Goal: Task Accomplishment & Management: Use online tool/utility

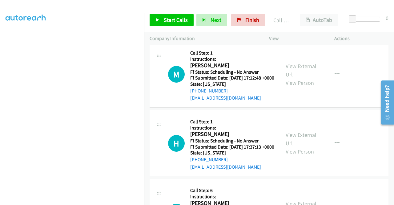
scroll to position [4051, 0]
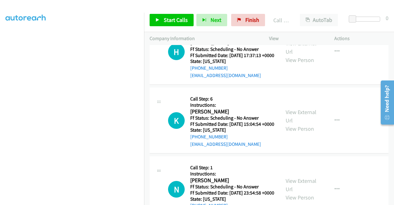
scroll to position [4112, 0]
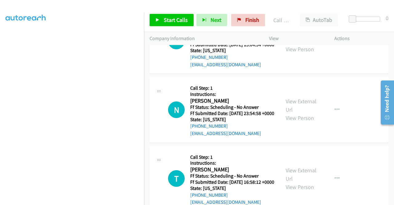
scroll to position [4205, 0]
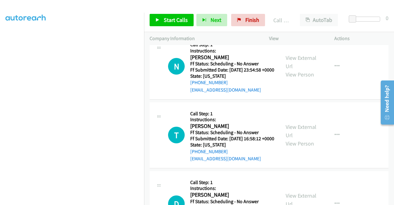
click at [169, 20] on span "Start Calls" at bounding box center [176, 19] width 24 height 7
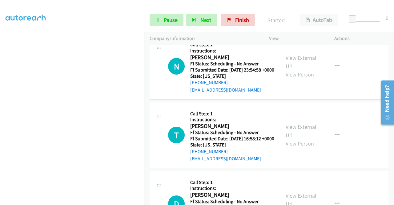
scroll to position [0, 0]
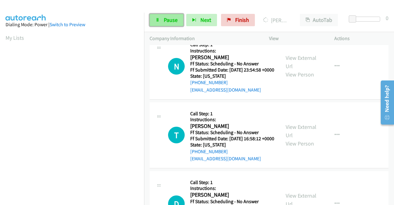
click at [171, 17] on span "Pause" at bounding box center [171, 19] width 14 height 7
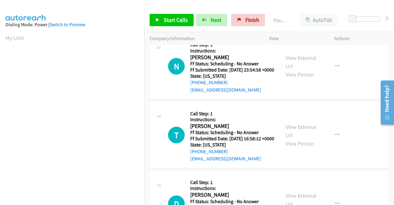
click at [359, 37] on p "Actions" at bounding box center [362, 38] width 54 height 7
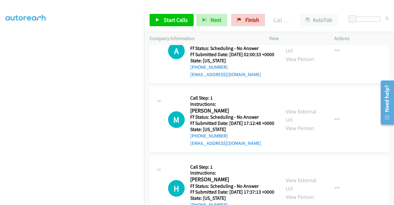
scroll to position [3989, 0]
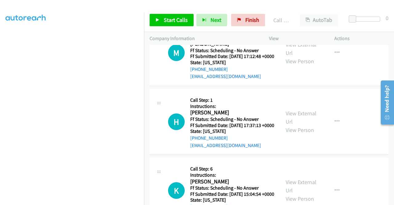
scroll to position [4081, 0]
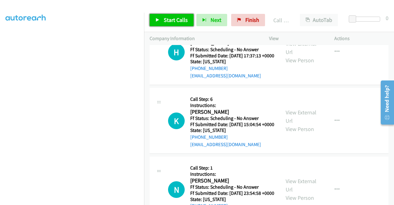
click at [175, 20] on span "Start Calls" at bounding box center [176, 19] width 24 height 7
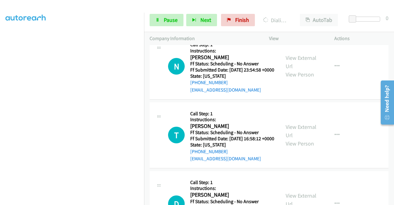
scroll to position [4235, 0]
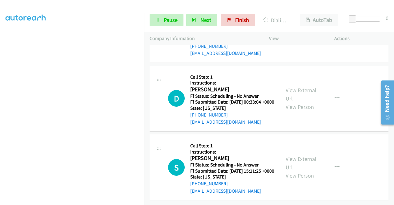
scroll to position [4359, 0]
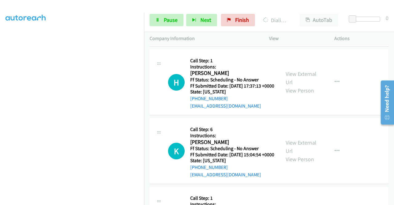
scroll to position [4081, 0]
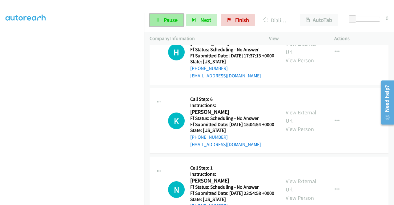
click at [167, 23] on span "Pause" at bounding box center [171, 19] width 14 height 7
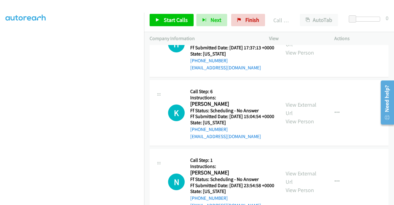
scroll to position [4112, 0]
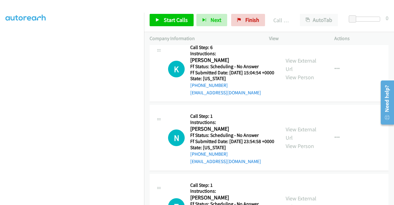
scroll to position [4143, 0]
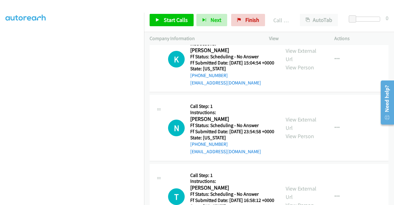
click at [172, 17] on span "Start Calls" at bounding box center [176, 19] width 24 height 7
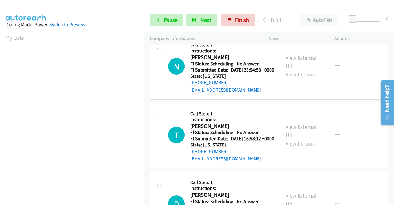
scroll to position [141, 0]
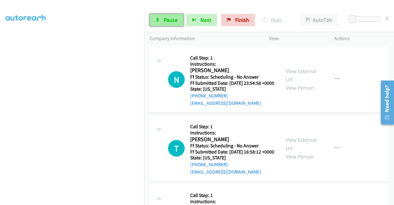
click at [169, 21] on span "Pause" at bounding box center [171, 19] width 14 height 7
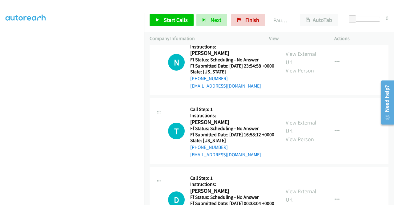
scroll to position [4235, 0]
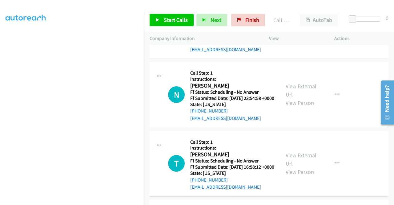
scroll to position [4174, 0]
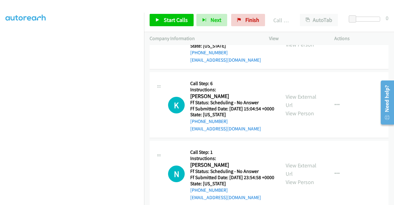
scroll to position [4081, 0]
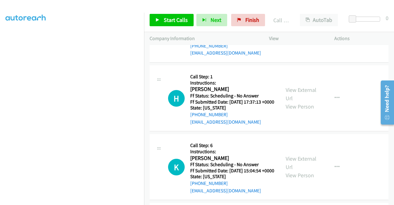
scroll to position [4020, 0]
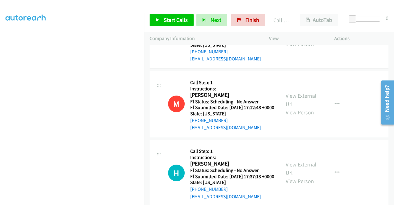
scroll to position [3958, 0]
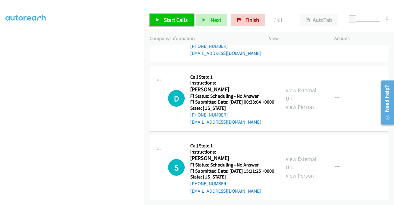
click at [166, 18] on span "Start Calls" at bounding box center [176, 19] width 24 height 7
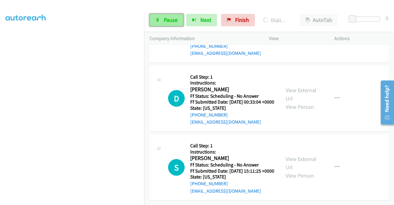
click at [178, 19] on link "Pause" at bounding box center [167, 20] width 34 height 12
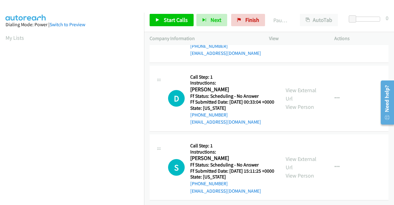
scroll to position [141, 0]
click at [0, 0] on div at bounding box center [0, 0] width 0 height 0
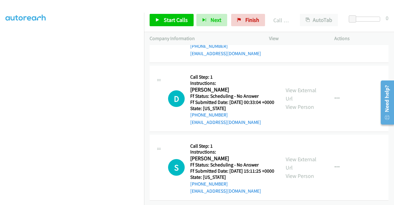
click at [175, 21] on span "Start Calls" at bounding box center [176, 19] width 24 height 7
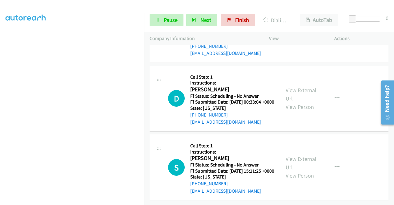
click at [358, 32] on div "Actions" at bounding box center [361, 38] width 65 height 13
click at [309, 33] on link "View External Url" at bounding box center [301, 25] width 31 height 15
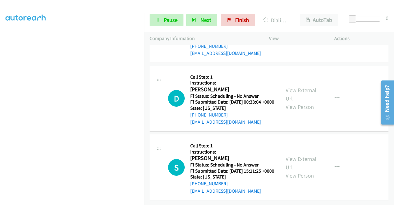
scroll to position [4574, 0]
click at [304, 102] on link "View External Url" at bounding box center [301, 94] width 31 height 15
click at [299, 155] on link "View External Url" at bounding box center [301, 162] width 31 height 15
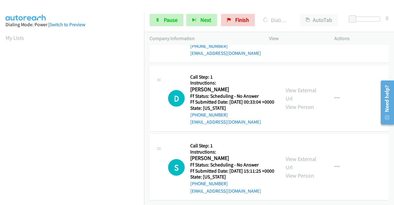
click at [225, 177] on div at bounding box center [197, 102] width 394 height 205
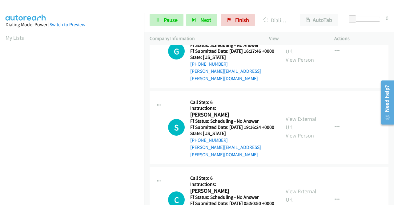
scroll to position [4491, 0]
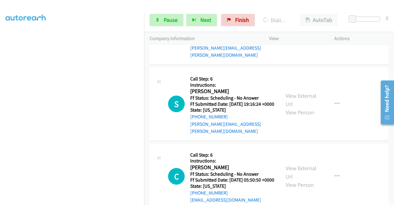
scroll to position [0, 0]
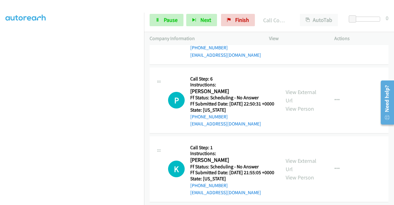
scroll to position [4707, 0]
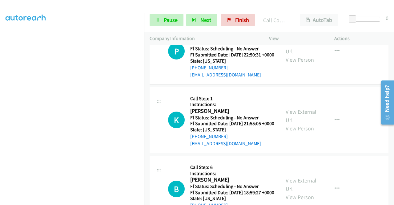
scroll to position [4768, 0]
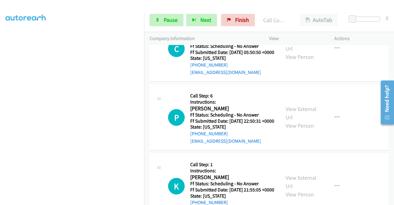
scroll to position [141, 0]
click at [175, 19] on span "Pause" at bounding box center [171, 19] width 14 height 7
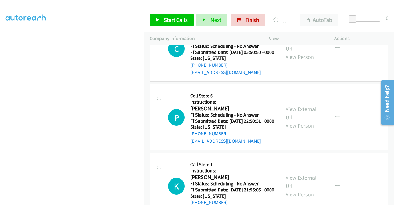
scroll to position [79, 0]
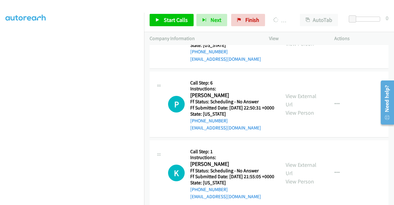
scroll to position [4669, 0]
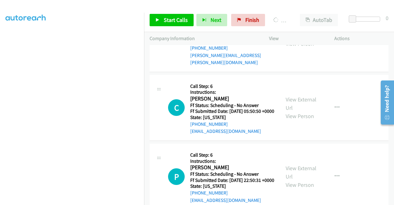
scroll to position [4638, 0]
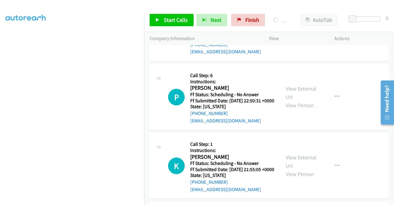
scroll to position [4700, 0]
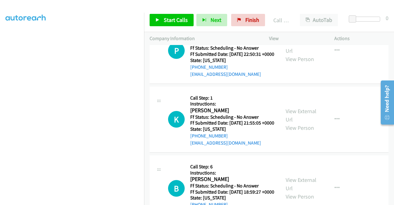
scroll to position [4762, 0]
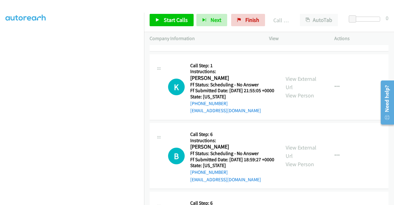
drag, startPoint x: 216, startPoint y: 142, endPoint x: 177, endPoint y: 141, distance: 38.2
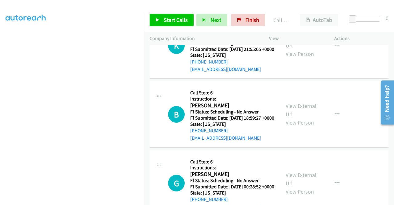
scroll to position [4823, 0]
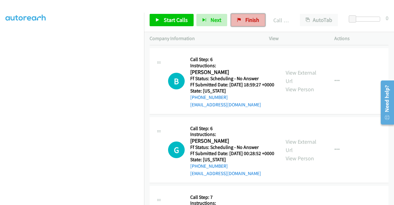
click at [246, 18] on span "Finish" at bounding box center [253, 19] width 14 height 7
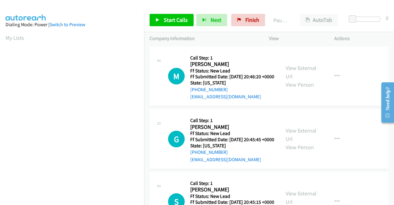
click at [355, 108] on td "M Callback Scheduled Call Step: 1 Mark Noger America/Chicago Ff Status: New Lea…" at bounding box center [269, 76] width 250 height 63
drag, startPoint x: 298, startPoint y: 71, endPoint x: 300, endPoint y: 66, distance: 5.4
click at [311, 72] on link "View External Url" at bounding box center [301, 71] width 31 height 15
click at [307, 140] on link "View External Url" at bounding box center [301, 134] width 31 height 15
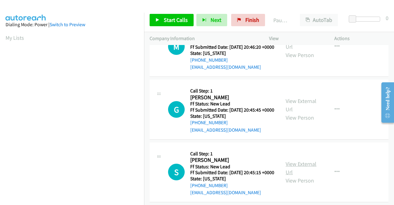
scroll to position [62, 0]
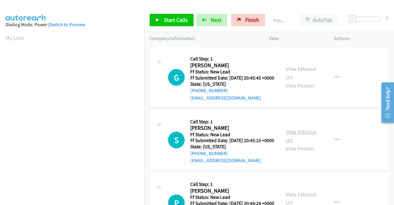
click at [304, 144] on link "View External Url" at bounding box center [301, 135] width 31 height 15
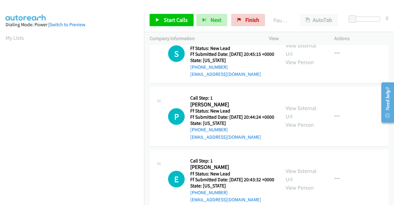
scroll to position [154, 0]
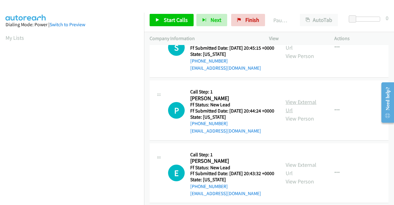
click at [308, 114] on link "View External Url" at bounding box center [301, 105] width 31 height 15
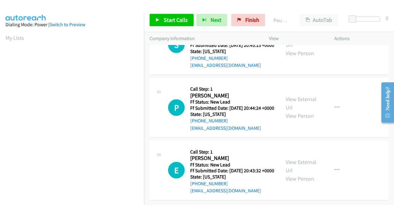
scroll to position [191, 0]
click at [303, 158] on link "View External Url" at bounding box center [301, 165] width 31 height 15
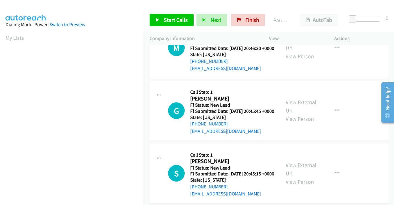
scroll to position [0, 0]
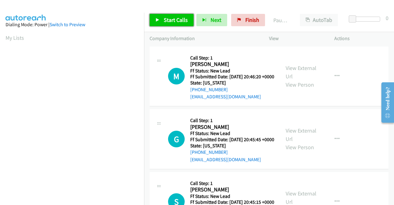
click at [168, 21] on span "Start Calls" at bounding box center [176, 19] width 24 height 7
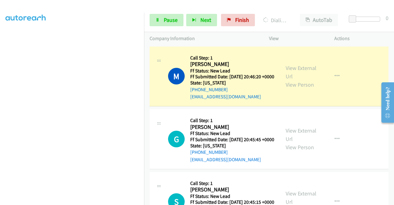
scroll to position [17, 0]
click at [162, 20] on link "Pause" at bounding box center [167, 20] width 34 height 12
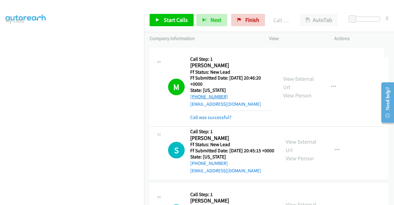
drag, startPoint x: 234, startPoint y: 95, endPoint x: 194, endPoint y: 96, distance: 39.2
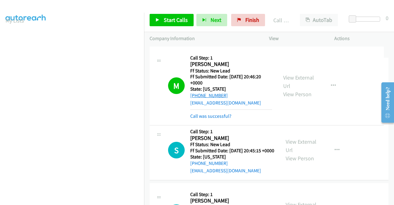
drag, startPoint x: 225, startPoint y: 96, endPoint x: 196, endPoint y: 96, distance: 29.0
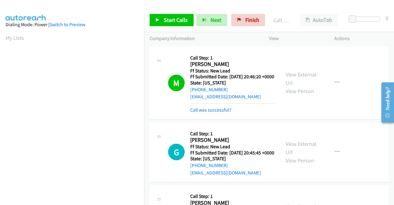
scroll to position [35, 0]
click at [224, 113] on link "Call was successful?" at bounding box center [210, 110] width 41 height 6
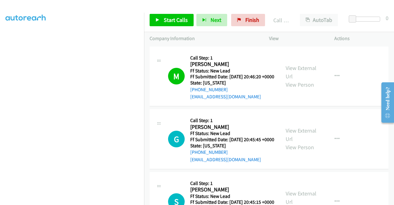
scroll to position [62, 0]
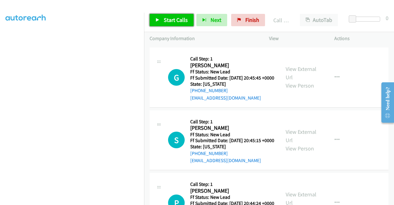
click at [179, 17] on span "Start Calls" at bounding box center [176, 19] width 24 height 7
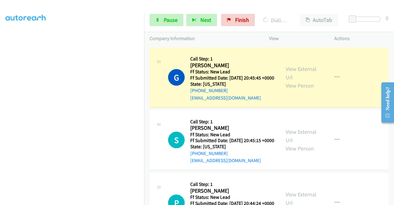
scroll to position [141, 0]
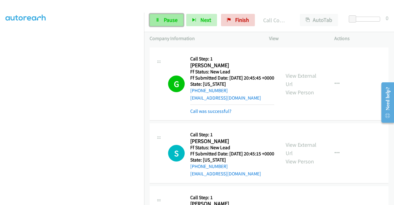
click at [173, 16] on span "Pause" at bounding box center [171, 19] width 14 height 7
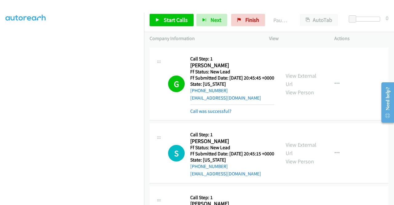
scroll to position [17, 0]
click at [160, 5] on div at bounding box center [194, 12] width 389 height 24
click at [205, 114] on link "Call was successful?" at bounding box center [210, 111] width 41 height 6
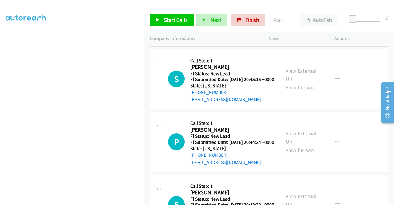
scroll to position [123, 0]
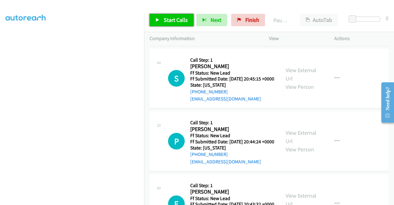
click at [166, 21] on span "Start Calls" at bounding box center [176, 19] width 24 height 7
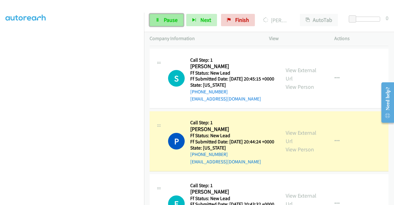
click at [172, 19] on span "Pause" at bounding box center [171, 19] width 14 height 7
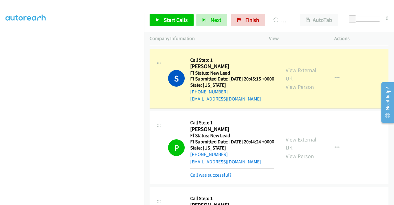
scroll to position [17, 0]
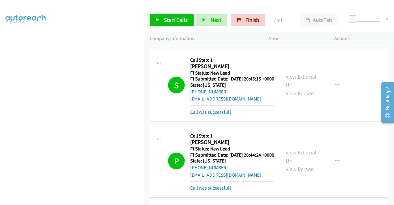
click at [228, 115] on link "Call was successful?" at bounding box center [210, 112] width 41 height 6
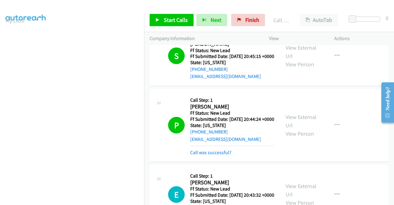
scroll to position [216, 0]
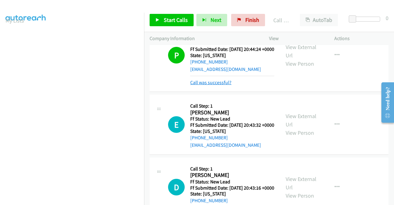
click at [222, 85] on link "Call was successful?" at bounding box center [210, 82] width 41 height 6
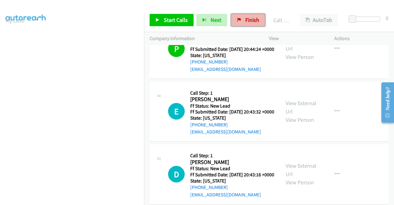
click at [250, 14] on link "Finish" at bounding box center [248, 20] width 34 height 12
drag, startPoint x: 255, startPoint y: 16, endPoint x: 228, endPoint y: 32, distance: 31.0
click at [255, 16] on link "Finish" at bounding box center [248, 20] width 34 height 12
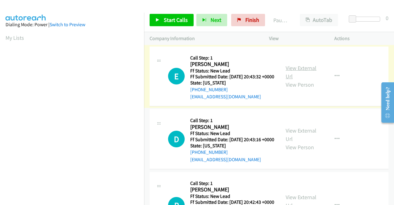
click at [304, 71] on link "View External Url" at bounding box center [301, 71] width 31 height 15
click at [301, 142] on link "View External Url" at bounding box center [301, 134] width 31 height 15
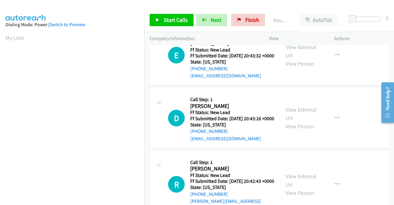
scroll to position [31, 0]
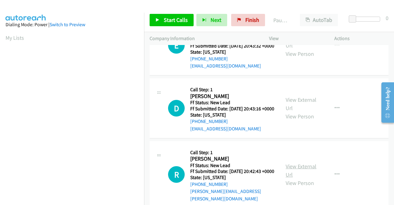
click at [302, 174] on link "View External Url" at bounding box center [301, 170] width 31 height 15
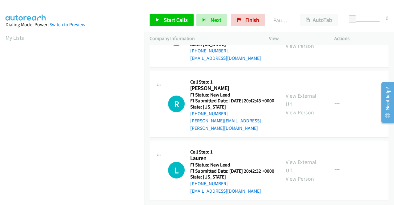
scroll to position [122, 0]
click at [297, 158] on link "View External Url" at bounding box center [301, 165] width 31 height 15
click at [174, 19] on span "Start Calls" at bounding box center [176, 19] width 24 height 7
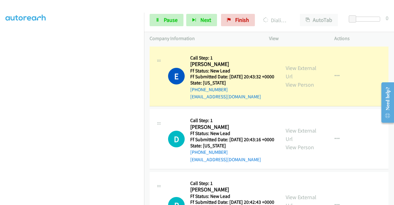
scroll to position [48, 0]
click at [164, 20] on span "Pause" at bounding box center [171, 19] width 14 height 7
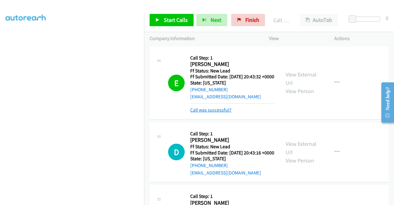
click at [225, 113] on link "Call was successful?" at bounding box center [210, 110] width 41 height 6
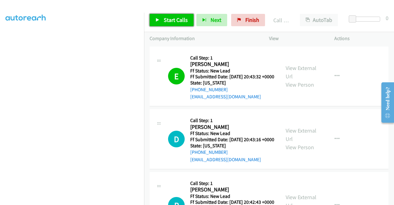
click at [185, 24] on link "Start Calls" at bounding box center [172, 20] width 44 height 12
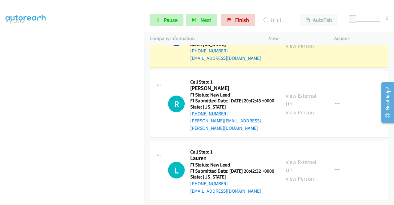
scroll to position [30, 0]
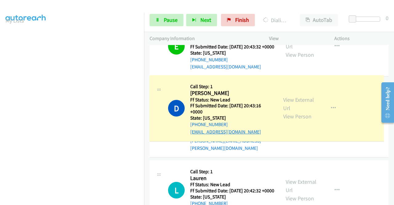
drag, startPoint x: 250, startPoint y: 140, endPoint x: 228, endPoint y: 130, distance: 24.0
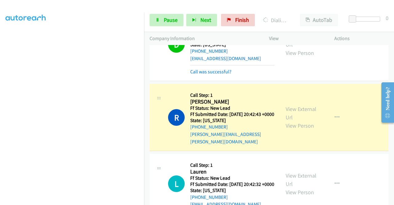
scroll to position [92, 0]
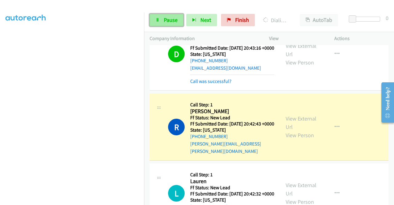
click at [171, 26] on link "Pause" at bounding box center [167, 20] width 34 height 12
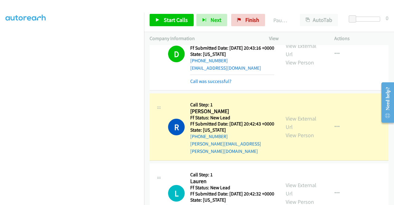
click at [207, 91] on div "D Callback Scheduled Call Step: 1 Diane Stewart America/Los_Angeles Ff Status: …" at bounding box center [269, 54] width 239 height 73
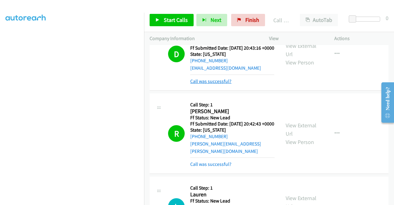
click at [205, 84] on link "Call was successful?" at bounding box center [210, 81] width 41 height 6
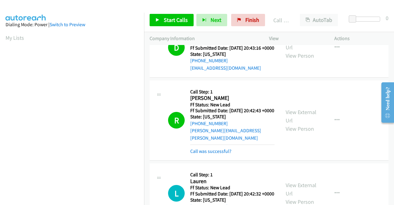
scroll to position [35, 0]
click at [205, 154] on link "Call was successful?" at bounding box center [210, 151] width 41 height 6
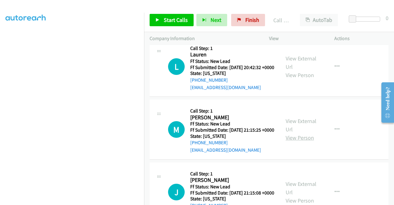
scroll to position [246, 0]
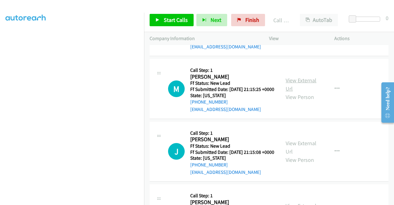
click at [307, 92] on link "View External Url" at bounding box center [301, 84] width 31 height 15
click at [304, 155] on link "View External Url" at bounding box center [301, 147] width 31 height 15
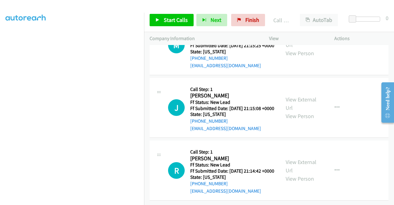
scroll to position [328, 0]
click at [304, 158] on link "View External Url" at bounding box center [301, 165] width 31 height 15
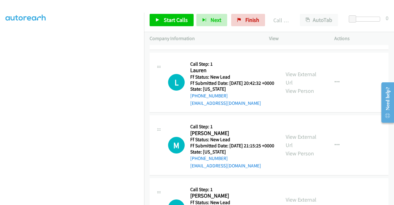
scroll to position [174, 0]
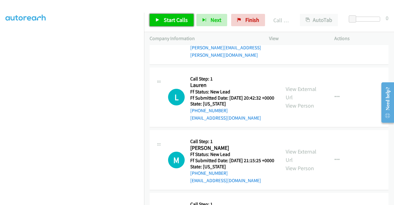
click at [162, 17] on link "Start Calls" at bounding box center [172, 20] width 44 height 12
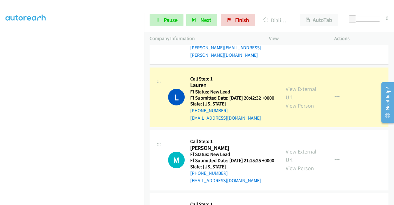
scroll to position [0, 0]
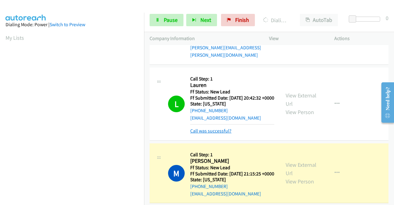
click at [220, 134] on link "Call was successful?" at bounding box center [210, 131] width 41 height 6
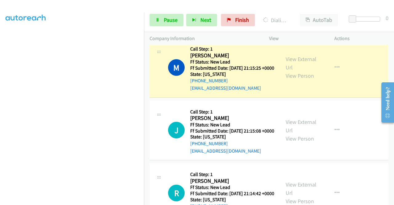
scroll to position [141, 0]
click at [93, 200] on section at bounding box center [72, 58] width 133 height 295
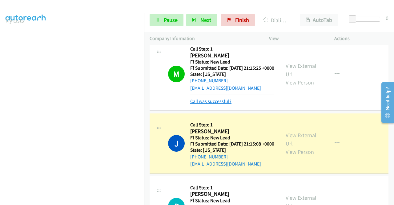
drag, startPoint x: 212, startPoint y: 124, endPoint x: 193, endPoint y: 121, distance: 19.0
click at [212, 104] on link "Call was successful?" at bounding box center [210, 101] width 41 height 6
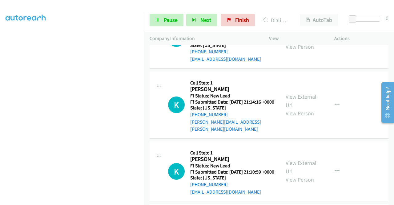
scroll to position [452, 0]
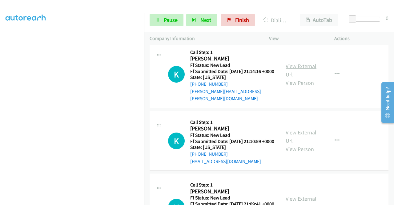
click at [303, 78] on link "View External Url" at bounding box center [301, 70] width 31 height 15
click at [303, 144] on link "View External Url" at bounding box center [301, 136] width 31 height 15
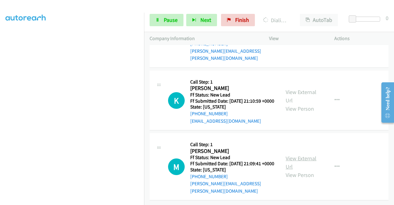
scroll to position [534, 0]
click at [291, 155] on link "View External Url" at bounding box center [301, 162] width 31 height 15
click at [163, 14] on link "Pause" at bounding box center [167, 20] width 34 height 12
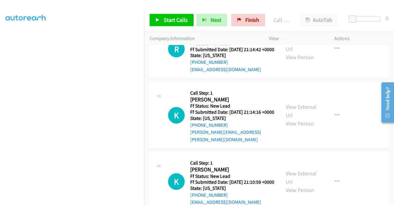
scroll to position [362, 0]
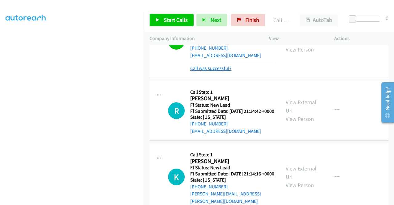
click at [203, 71] on link "Call was successful?" at bounding box center [210, 68] width 41 height 6
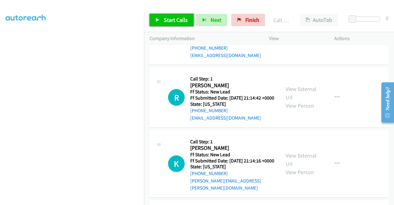
click at [171, 20] on span "Start Calls" at bounding box center [176, 19] width 24 height 7
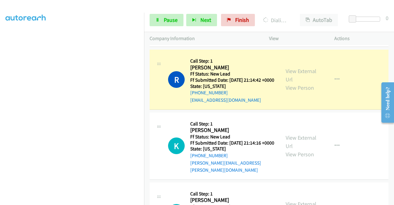
scroll to position [0, 0]
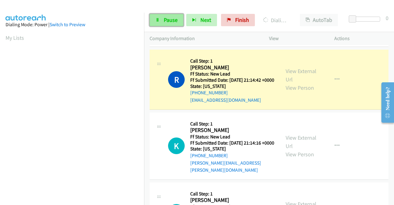
click at [166, 19] on span "Pause" at bounding box center [171, 19] width 14 height 7
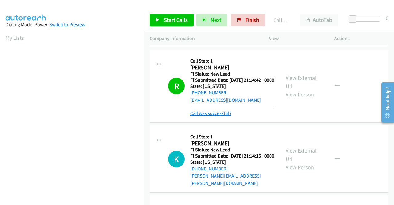
click at [223, 116] on link "Call was successful?" at bounding box center [210, 113] width 41 height 6
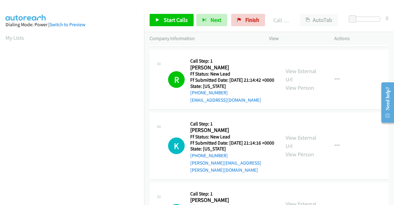
click at [184, 13] on div "Start Calls Pause Next Finish Call Completed AutoTab AutoTab 0" at bounding box center [269, 20] width 250 height 24
click at [186, 18] on span "Start Calls" at bounding box center [176, 19] width 24 height 7
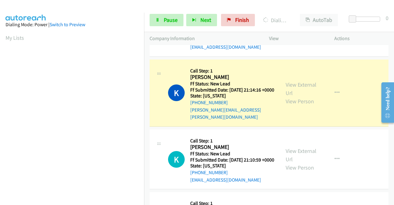
scroll to position [411, 0]
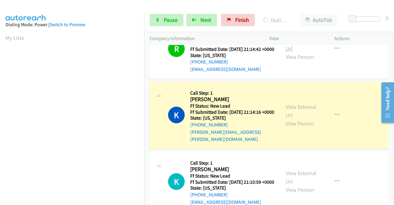
click at [306, 52] on link "View External Url" at bounding box center [301, 44] width 31 height 15
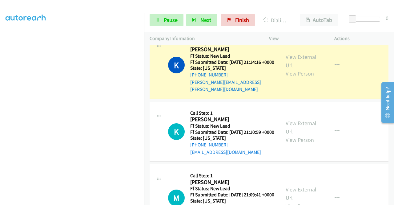
scroll to position [534, 0]
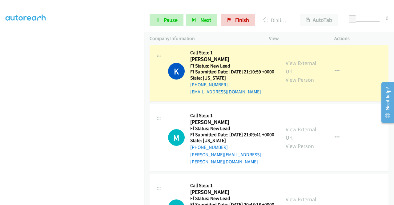
click at [210, 32] on link "Call was successful?" at bounding box center [210, 29] width 41 height 6
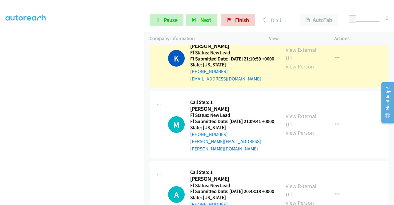
scroll to position [503, 0]
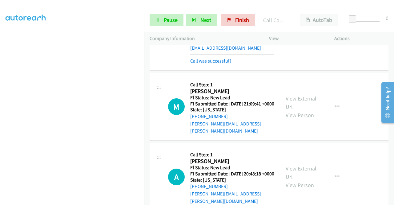
click at [228, 64] on link "Call was successful?" at bounding box center [210, 61] width 41 height 6
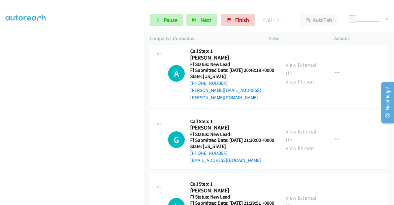
scroll to position [658, 0]
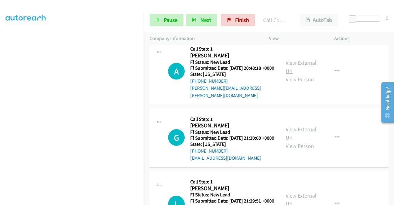
click at [309, 75] on link "View External Url" at bounding box center [301, 66] width 31 height 15
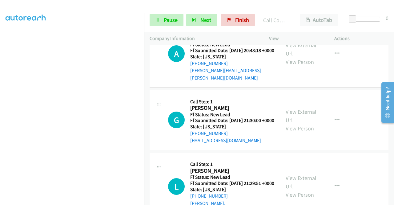
scroll to position [688, 0]
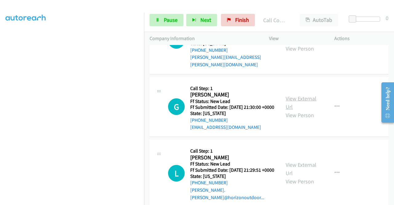
click at [299, 110] on link "View External Url" at bounding box center [301, 102] width 31 height 15
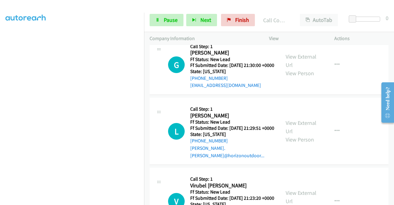
scroll to position [781, 0]
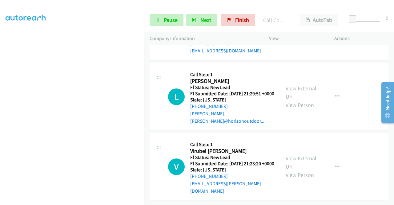
click at [301, 100] on link "View External Url" at bounding box center [301, 92] width 31 height 15
click at [304, 155] on link "View External Url" at bounding box center [301, 162] width 31 height 15
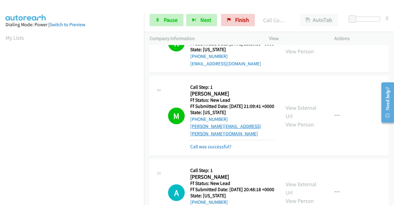
scroll to position [593, 0]
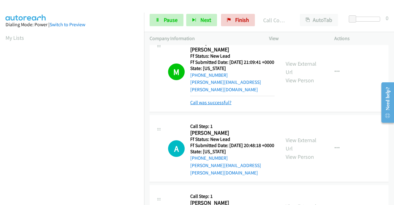
click at [221, 105] on link "Call was successful?" at bounding box center [210, 103] width 41 height 6
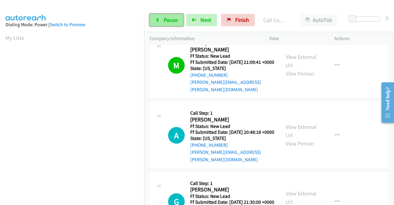
click at [164, 22] on span "Pause" at bounding box center [171, 19] width 14 height 7
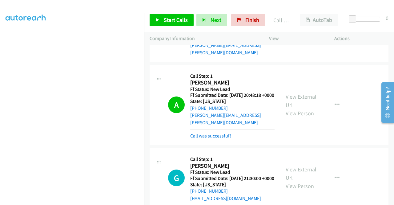
scroll to position [717, 0]
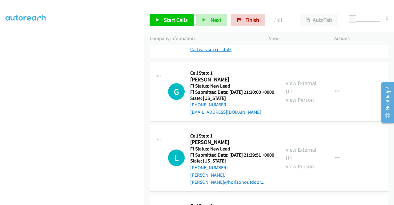
click at [207, 52] on link "Call was successful?" at bounding box center [210, 50] width 41 height 6
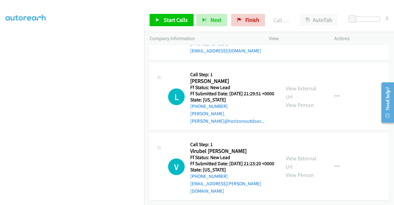
scroll to position [809, 0]
click at [176, 20] on span "Start Calls" at bounding box center [176, 19] width 24 height 7
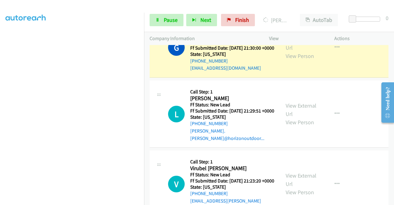
scroll to position [141, 0]
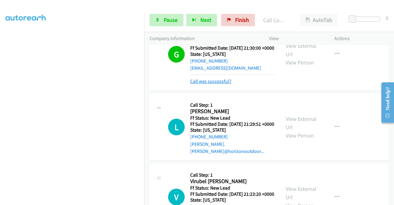
click at [207, 84] on link "Call was successful?" at bounding box center [210, 81] width 41 height 6
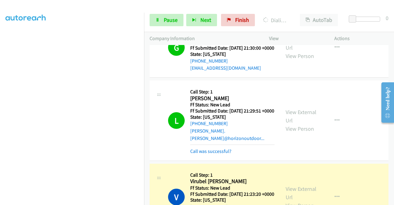
scroll to position [0, 0]
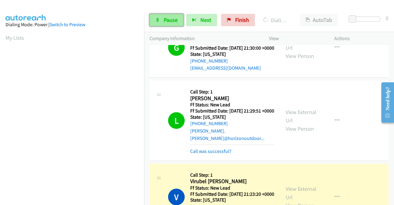
click at [165, 21] on span "Pause" at bounding box center [171, 19] width 14 height 7
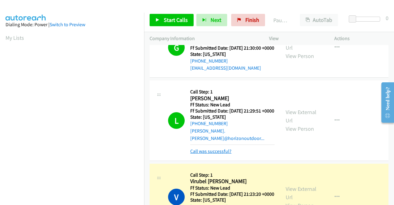
click at [218, 154] on link "Call was successful?" at bounding box center [210, 151] width 41 height 6
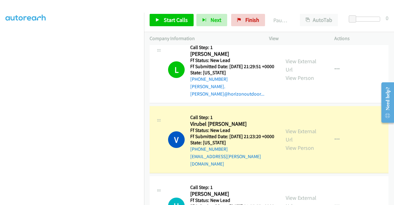
scroll to position [840, 0]
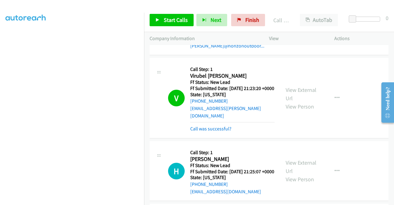
drag, startPoint x: 223, startPoint y: 168, endPoint x: 230, endPoint y: 160, distance: 10.5
click at [223, 132] on link "Call was successful?" at bounding box center [210, 129] width 41 height 6
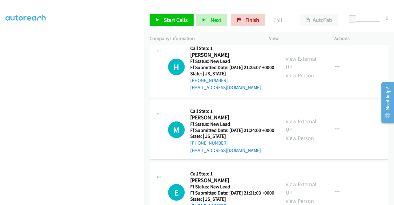
scroll to position [932, 0]
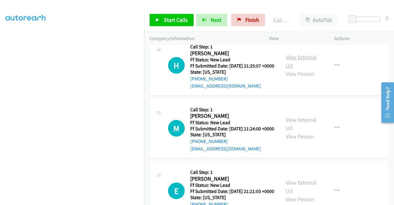
click at [302, 69] on link "View External Url" at bounding box center [301, 61] width 31 height 15
click at [299, 132] on link "View External Url" at bounding box center [301, 123] width 31 height 15
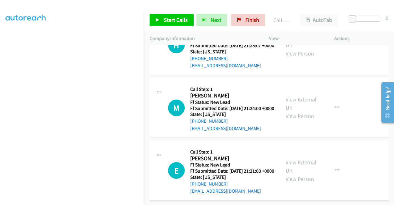
scroll to position [994, 0]
click at [297, 174] on link "View External Url" at bounding box center [301, 166] width 31 height 15
click at [181, 16] on span "Start Calls" at bounding box center [176, 19] width 24 height 7
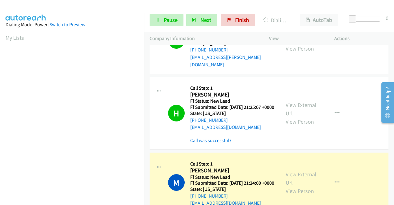
scroll to position [923, 0]
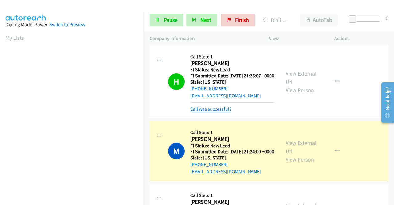
click at [224, 112] on link "Call was successful?" at bounding box center [210, 109] width 41 height 6
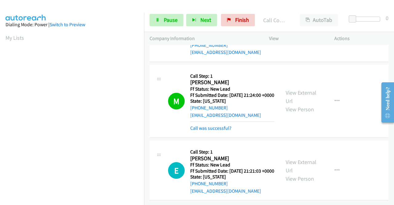
scroll to position [141, 0]
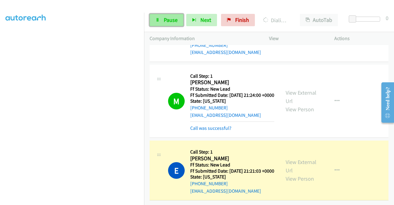
click at [172, 16] on span "Pause" at bounding box center [171, 19] width 14 height 7
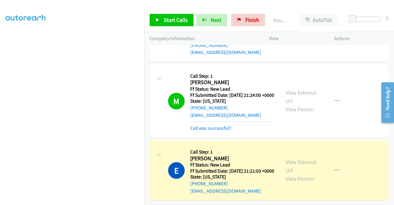
click at [212, 132] on div "Call was successful?" at bounding box center [232, 127] width 84 height 7
click at [212, 131] on link "Call was successful?" at bounding box center [210, 128] width 41 height 6
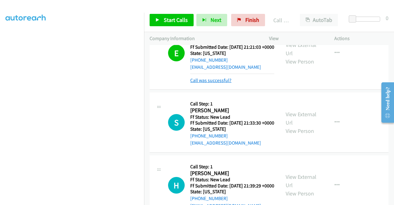
click at [215, 83] on link "Call was successful?" at bounding box center [210, 80] width 41 height 6
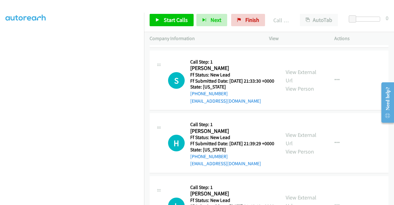
scroll to position [1138, 0]
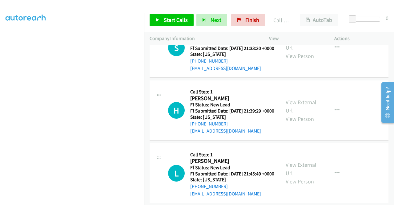
click at [312, 51] on link "View External Url" at bounding box center [301, 43] width 31 height 15
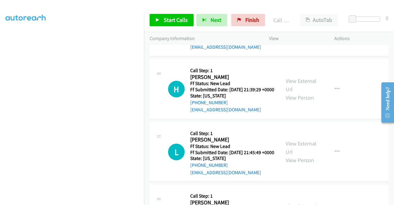
scroll to position [1169, 0]
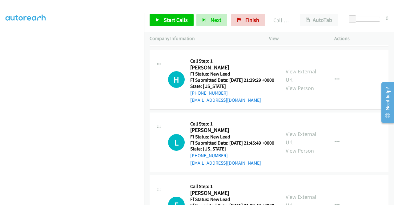
click at [312, 83] on link "View External Url" at bounding box center [301, 75] width 31 height 15
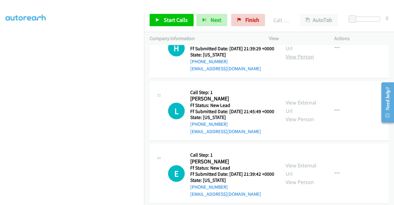
scroll to position [1231, 0]
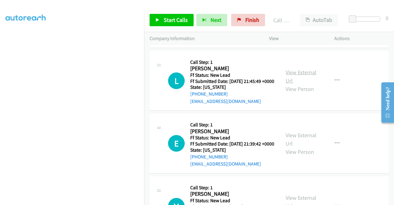
click at [299, 84] on link "View External Url" at bounding box center [301, 76] width 31 height 15
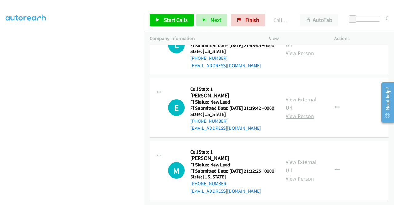
scroll to position [1323, 0]
click at [304, 111] on link "View External Url" at bounding box center [301, 103] width 31 height 15
click at [309, 158] on link "View External Url" at bounding box center [301, 165] width 31 height 15
click at [172, 17] on span "Start Calls" at bounding box center [176, 19] width 24 height 7
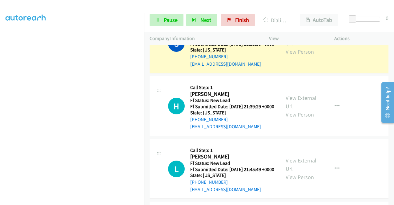
scroll to position [0, 0]
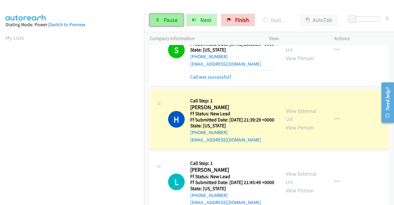
click at [169, 22] on span "Pause" at bounding box center [171, 19] width 14 height 7
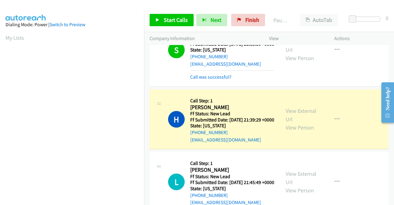
scroll to position [1173, 0]
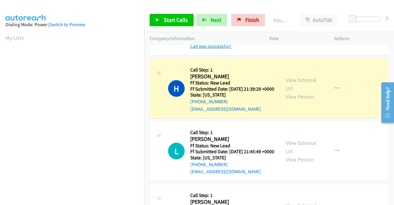
click at [209, 49] on link "Call was successful?" at bounding box center [210, 46] width 41 height 6
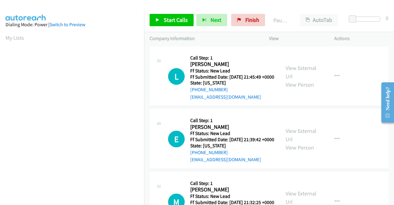
scroll to position [141, 0]
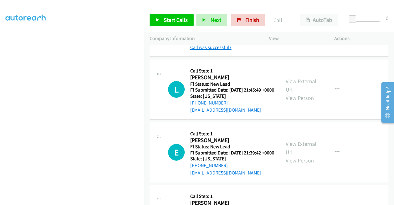
click at [223, 50] on link "Call was successful?" at bounding box center [210, 47] width 41 height 6
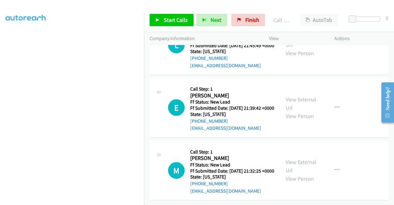
scroll to position [1358, 0]
click at [188, 21] on link "Start Calls" at bounding box center [172, 20] width 44 height 12
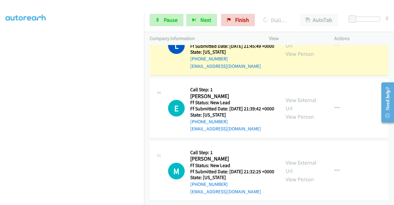
scroll to position [0, 0]
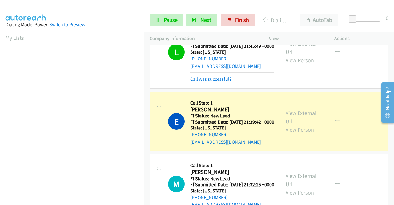
drag, startPoint x: 202, startPoint y: 154, endPoint x: 198, endPoint y: 149, distance: 6.8
click at [196, 82] on link "Call was successful?" at bounding box center [210, 79] width 41 height 6
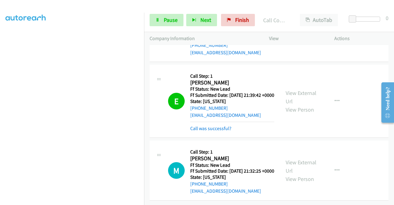
scroll to position [17, 0]
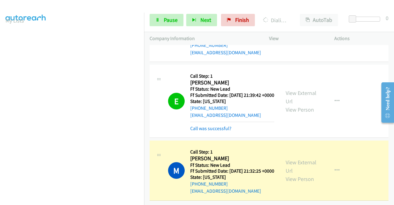
drag, startPoint x: 227, startPoint y: 119, endPoint x: 251, endPoint y: 80, distance: 45.1
click at [222, 125] on link "Call was successful?" at bounding box center [210, 128] width 41 height 6
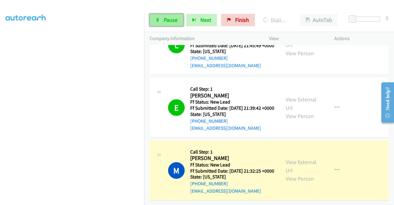
click at [163, 17] on link "Pause" at bounding box center [167, 20] width 34 height 12
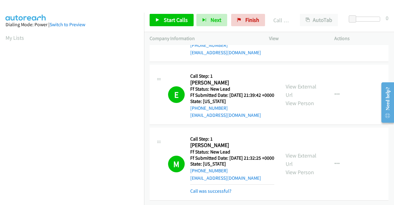
scroll to position [35, 0]
click at [215, 188] on link "Call was successful?" at bounding box center [210, 191] width 41 height 6
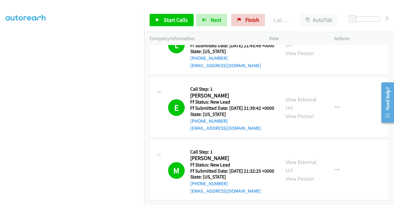
scroll to position [141, 0]
drag, startPoint x: 249, startPoint y: 18, endPoint x: 226, endPoint y: 29, distance: 25.4
click at [249, 18] on span "Finish" at bounding box center [253, 19] width 14 height 7
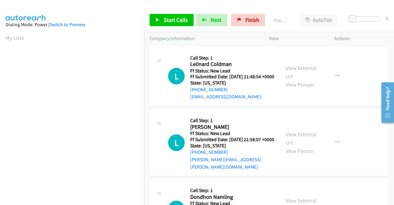
scroll to position [141, 0]
drag, startPoint x: 251, startPoint y: 20, endPoint x: 229, endPoint y: 32, distance: 25.1
click at [251, 20] on span "Finish" at bounding box center [253, 19] width 14 height 7
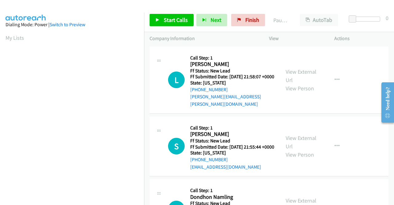
click at [344, 112] on td "L Callback Scheduled Call Step: 1 [PERSON_NAME] America/Los_Angeles Ff Status: …" at bounding box center [269, 80] width 250 height 70
drag, startPoint x: 295, startPoint y: 71, endPoint x: 296, endPoint y: 61, distance: 9.6
click at [302, 70] on link "View External Url" at bounding box center [301, 75] width 31 height 15
click at [300, 145] on div "View External Url View Person" at bounding box center [302, 146] width 32 height 25
click at [300, 141] on link "View External Url" at bounding box center [301, 141] width 31 height 15
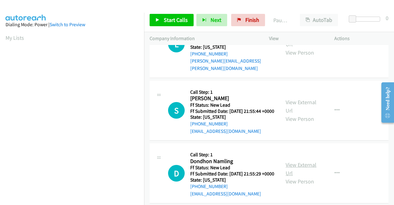
scroll to position [62, 0]
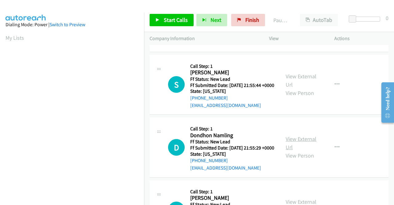
click at [299, 145] on link "View External Url" at bounding box center [301, 142] width 31 height 15
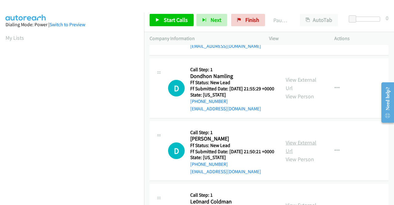
scroll to position [123, 0]
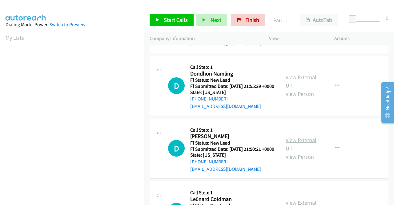
click at [298, 152] on link "View External Url" at bounding box center [301, 143] width 31 height 15
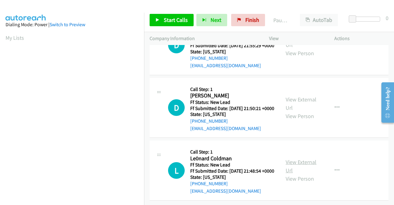
click at [299, 159] on link "View External Url" at bounding box center [301, 165] width 31 height 15
click at [176, 21] on span "Start Calls" at bounding box center [176, 19] width 24 height 7
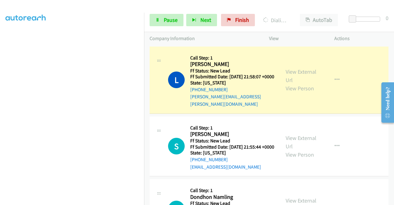
scroll to position [0, 0]
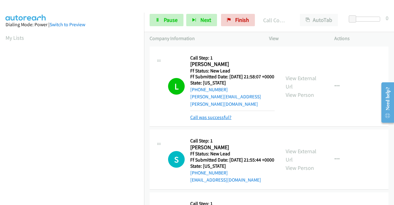
click at [217, 116] on link "Call was successful?" at bounding box center [210, 117] width 41 height 6
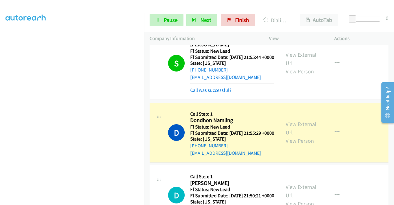
scroll to position [92, 0]
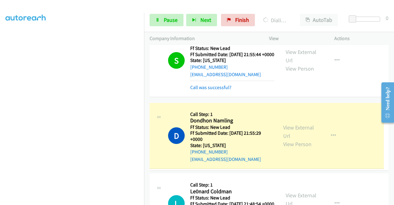
drag, startPoint x: 212, startPoint y: 123, endPoint x: 192, endPoint y: 121, distance: 20.1
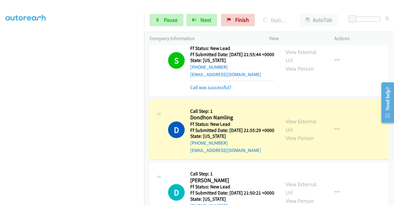
scroll to position [0, 0]
click at [201, 90] on link "Call was successful?" at bounding box center [210, 87] width 41 height 6
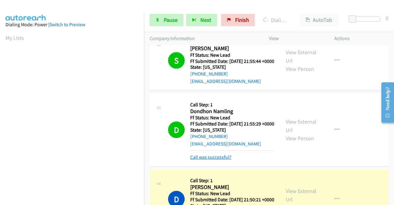
drag, startPoint x: 203, startPoint y: 167, endPoint x: 208, endPoint y: 165, distance: 4.9
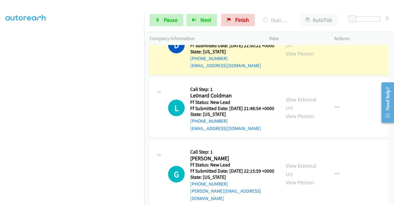
scroll to position [271, 0]
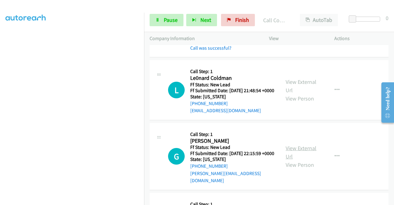
click at [303, 160] on link "View External Url" at bounding box center [301, 152] width 31 height 15
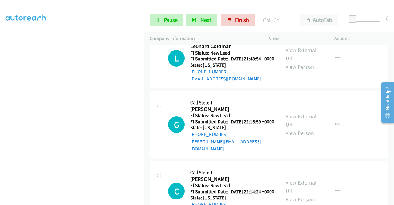
scroll to position [332, 0]
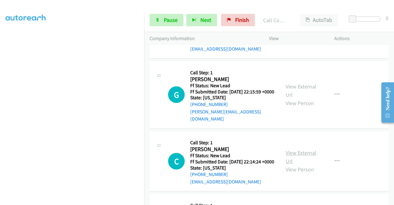
click at [311, 165] on link "View External Url" at bounding box center [301, 156] width 31 height 15
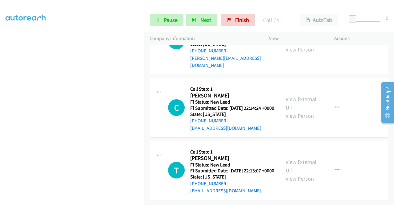
scroll to position [423, 0]
click at [292, 158] on link "View External Url" at bounding box center [301, 165] width 31 height 15
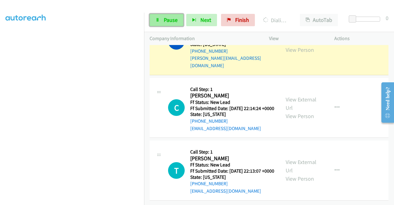
click at [161, 21] on link "Pause" at bounding box center [167, 20] width 34 height 12
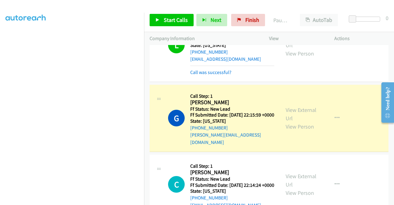
scroll to position [313, 0]
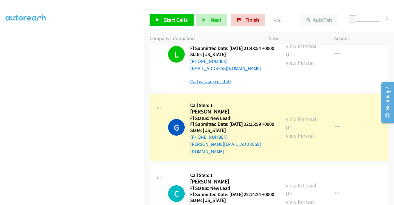
click at [221, 84] on link "Call was successful?" at bounding box center [210, 82] width 41 height 6
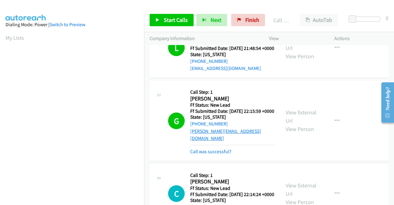
scroll to position [35, 0]
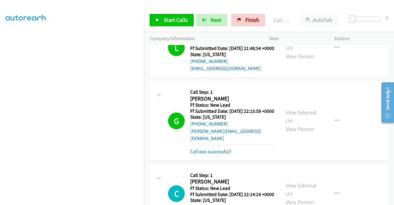
drag, startPoint x: 219, startPoint y: 174, endPoint x: 223, endPoint y: 164, distance: 11.1
click at [219, 154] on link "Call was successful?" at bounding box center [210, 152] width 41 height 6
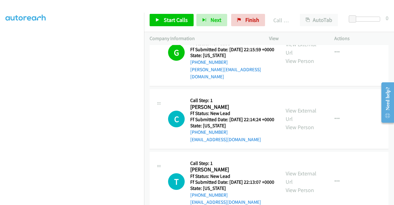
scroll to position [141, 0]
click at [177, 21] on span "Start Calls" at bounding box center [176, 19] width 24 height 7
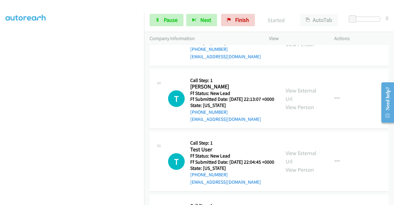
scroll to position [467, 0]
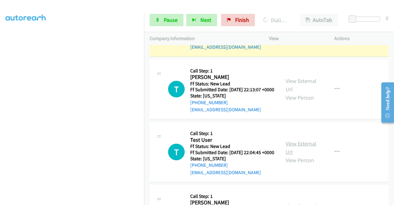
click at [297, 155] on link "View External Url" at bounding box center [301, 147] width 31 height 15
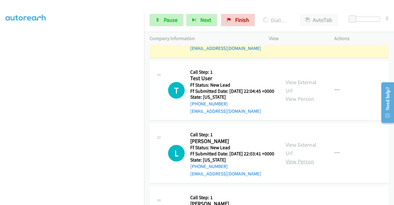
scroll to position [572, 0]
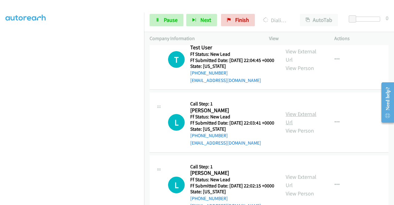
click at [308, 126] on link "View External Url" at bounding box center [301, 117] width 31 height 15
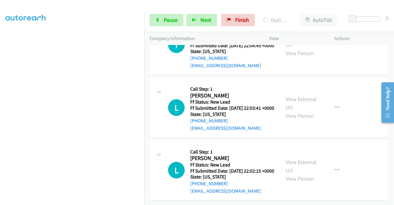
scroll to position [642, 0]
click at [300, 158] on link "View External Url" at bounding box center [301, 165] width 31 height 15
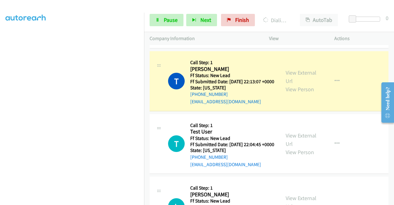
scroll to position [550, 0]
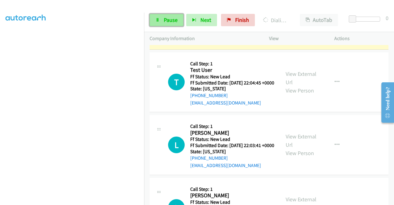
click at [166, 22] on span "Pause" at bounding box center [171, 19] width 14 height 7
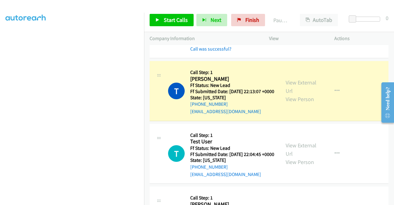
scroll to position [488, 0]
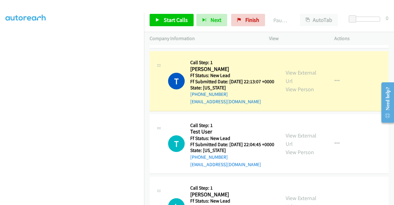
click at [226, 42] on link "Call was successful?" at bounding box center [210, 39] width 41 height 6
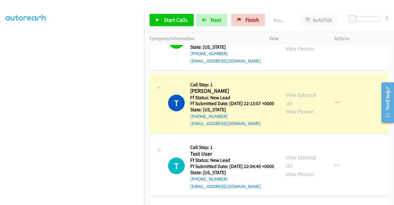
scroll to position [457, 0]
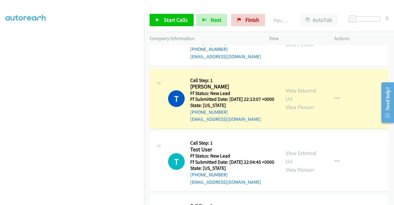
click at [189, 5] on div at bounding box center [194, 12] width 389 height 24
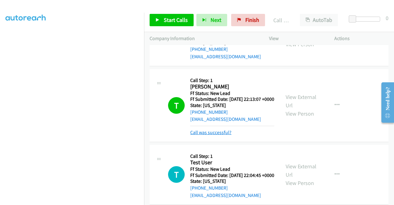
drag, startPoint x: 226, startPoint y: 165, endPoint x: 229, endPoint y: 162, distance: 3.5
click at [226, 135] on link "Call was successful?" at bounding box center [210, 132] width 41 height 6
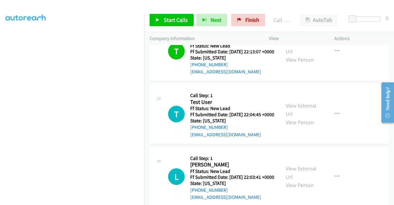
scroll to position [519, 0]
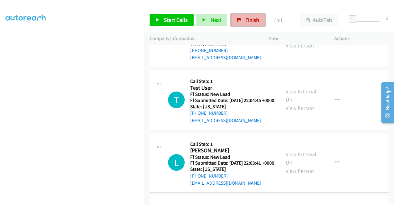
click at [255, 19] on span "Finish" at bounding box center [253, 19] width 14 height 7
